Goal: Information Seeking & Learning: Learn about a topic

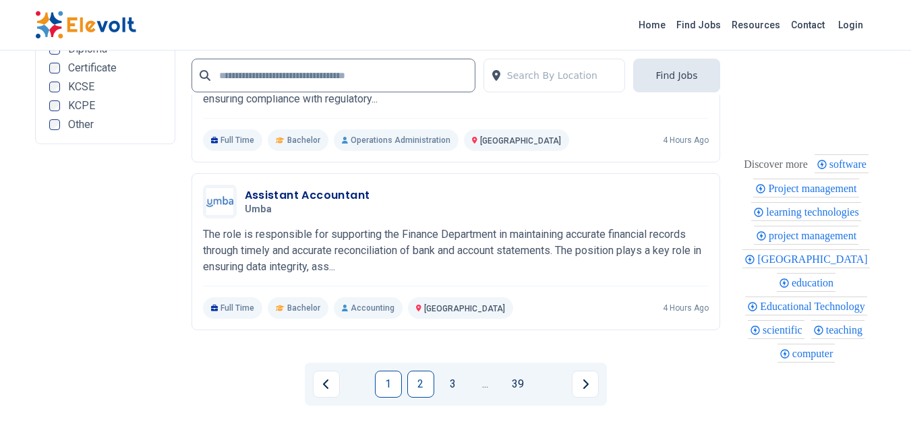
scroll to position [3373, 0]
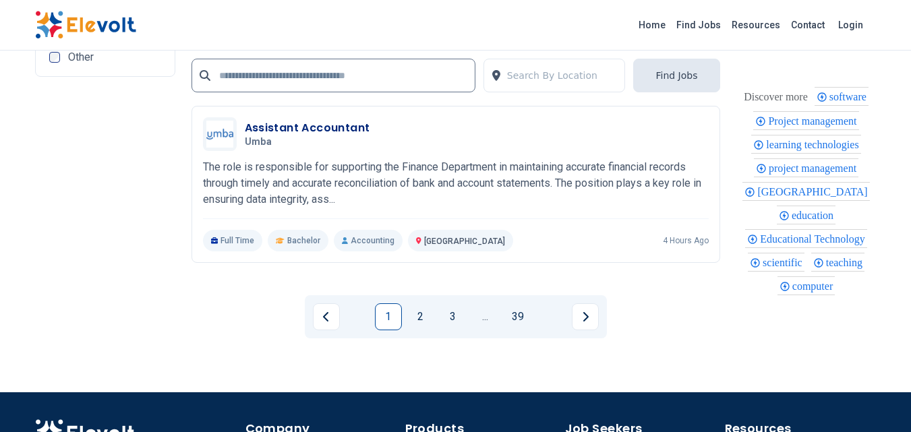
click at [421, 320] on link "2" at bounding box center [420, 317] width 27 height 27
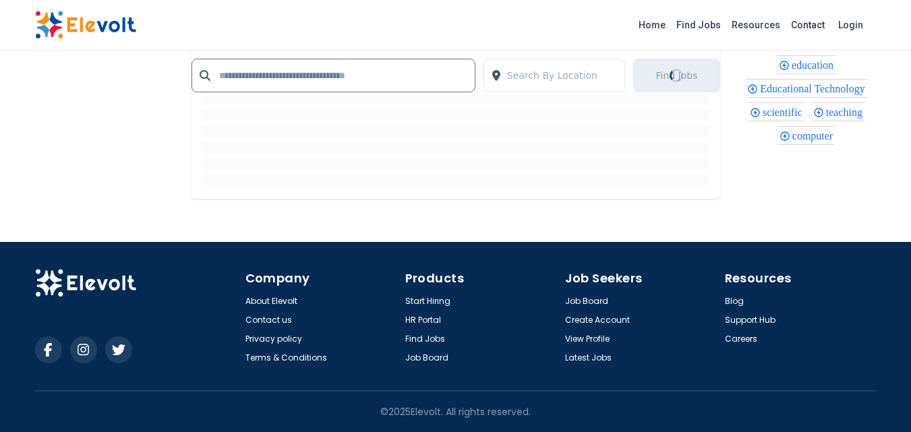
scroll to position [0, 0]
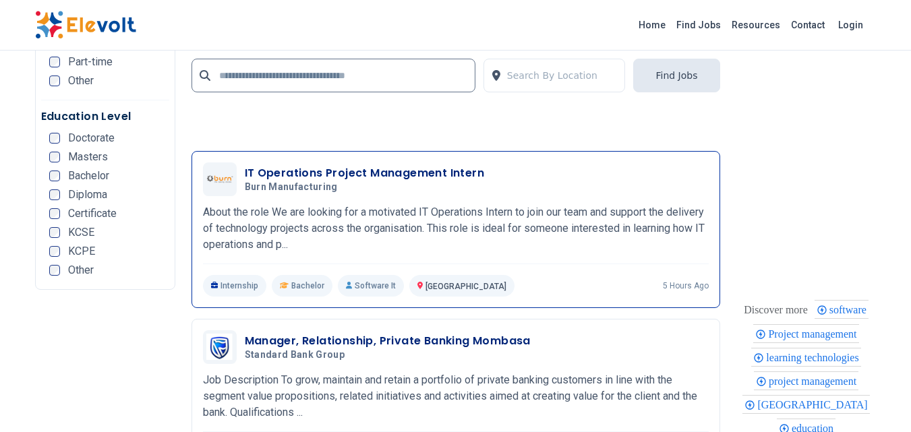
scroll to position [3373, 0]
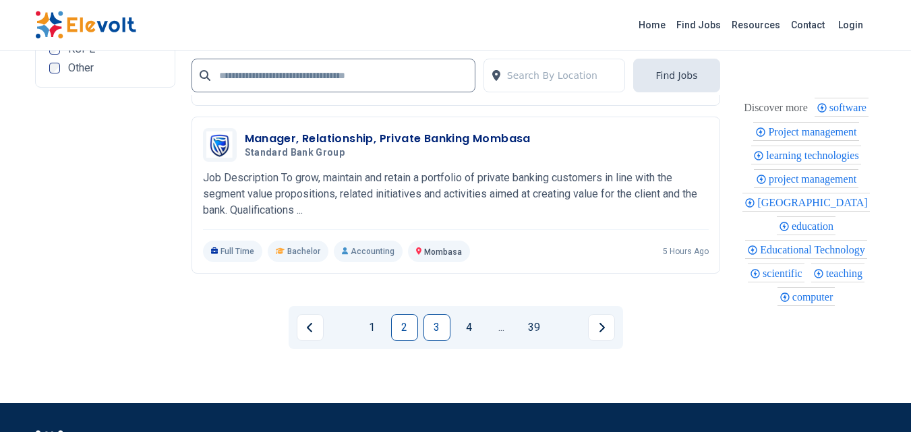
click at [436, 329] on link "3" at bounding box center [437, 327] width 27 height 27
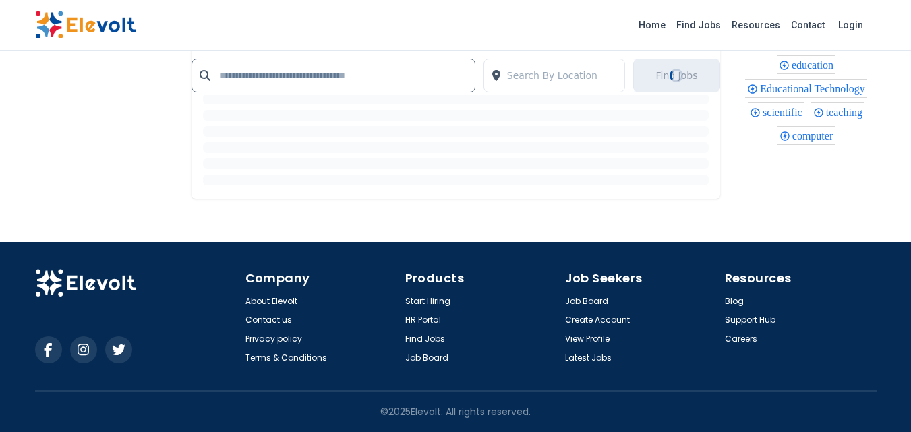
scroll to position [0, 0]
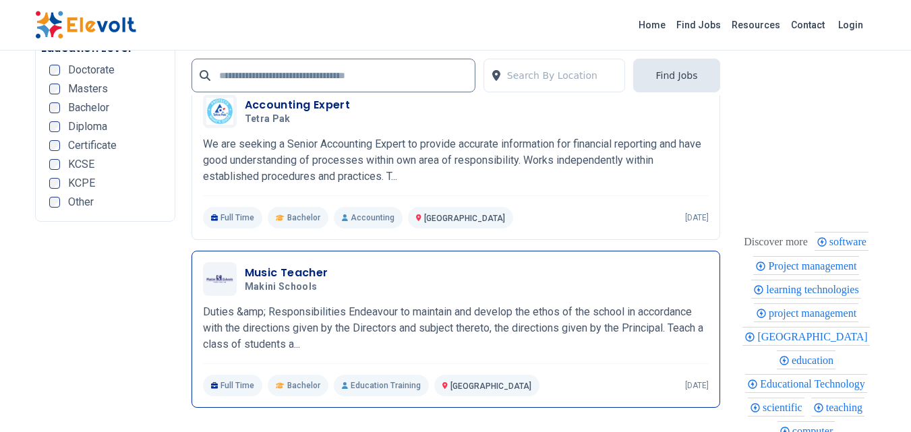
scroll to position [3036, 0]
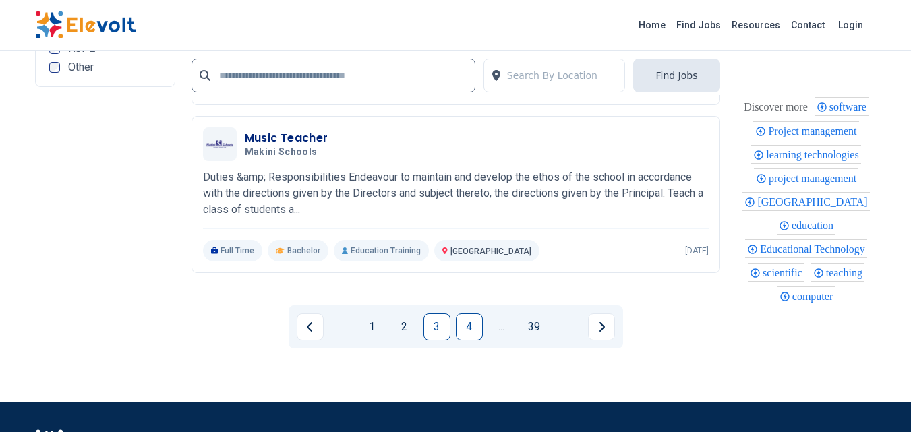
click at [467, 338] on link "4" at bounding box center [469, 327] width 27 height 27
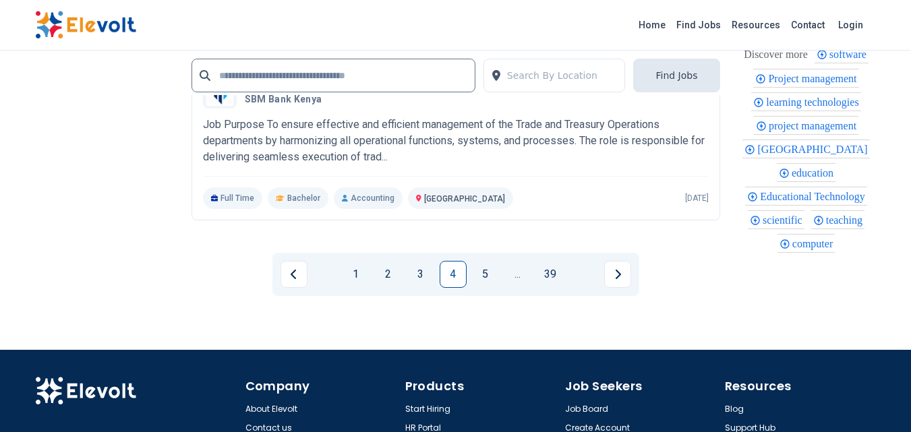
scroll to position [3036, 0]
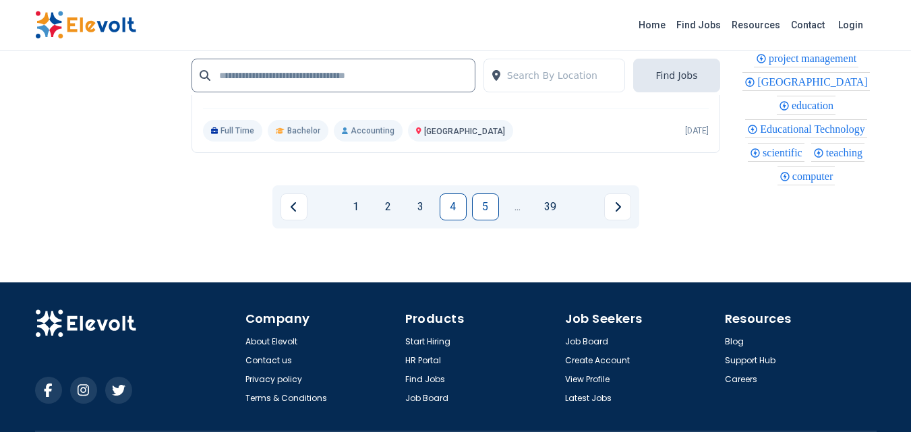
click at [483, 217] on link "5" at bounding box center [485, 207] width 27 height 27
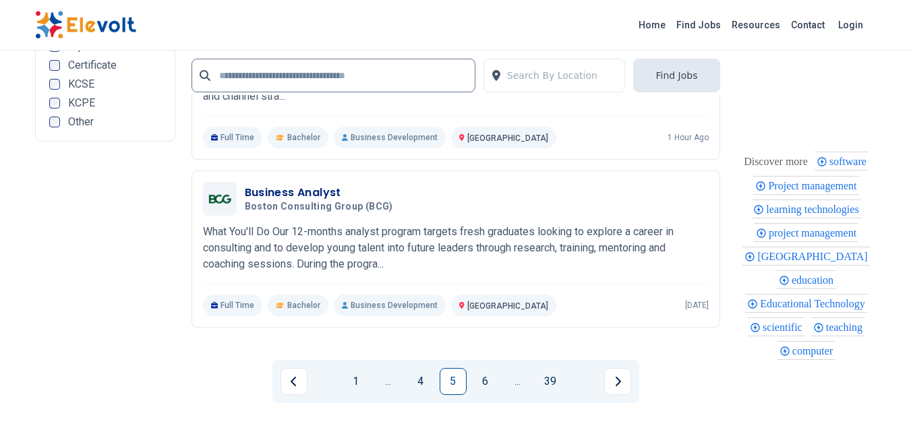
scroll to position [3036, 0]
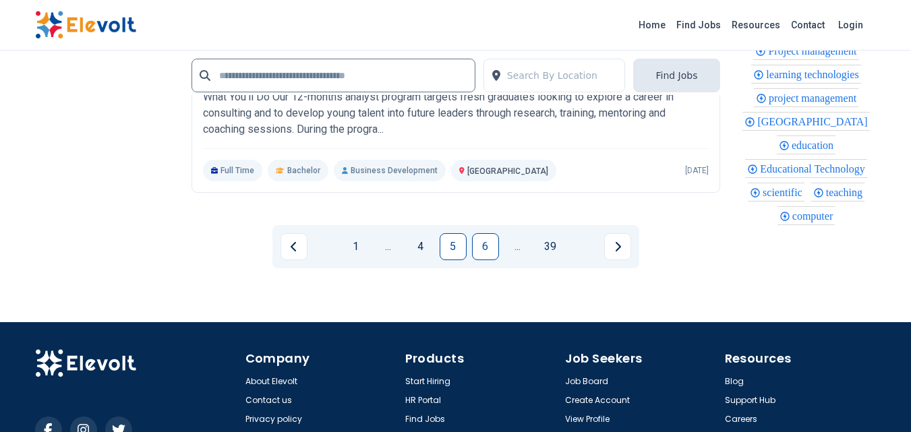
click at [488, 257] on link "6" at bounding box center [485, 246] width 27 height 27
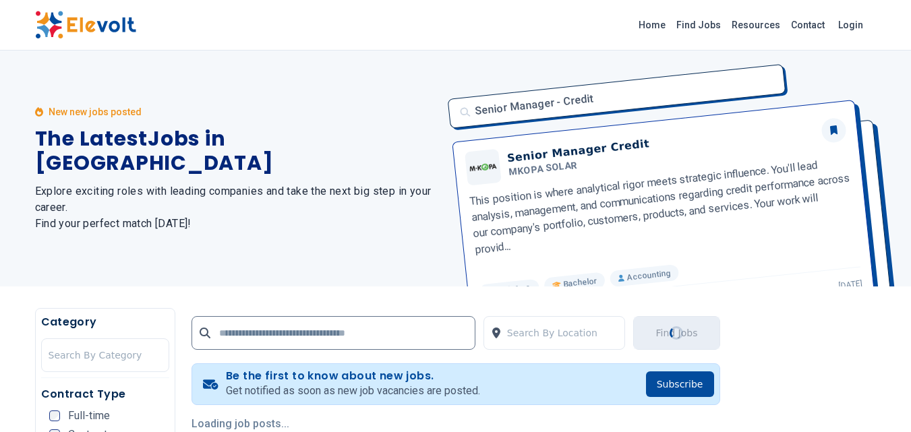
scroll to position [202, 0]
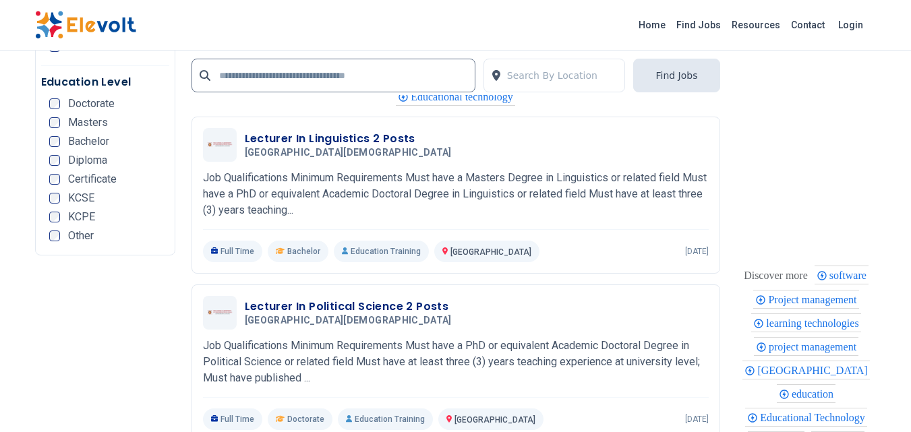
scroll to position [3099, 0]
